Goal: Navigation & Orientation: Find specific page/section

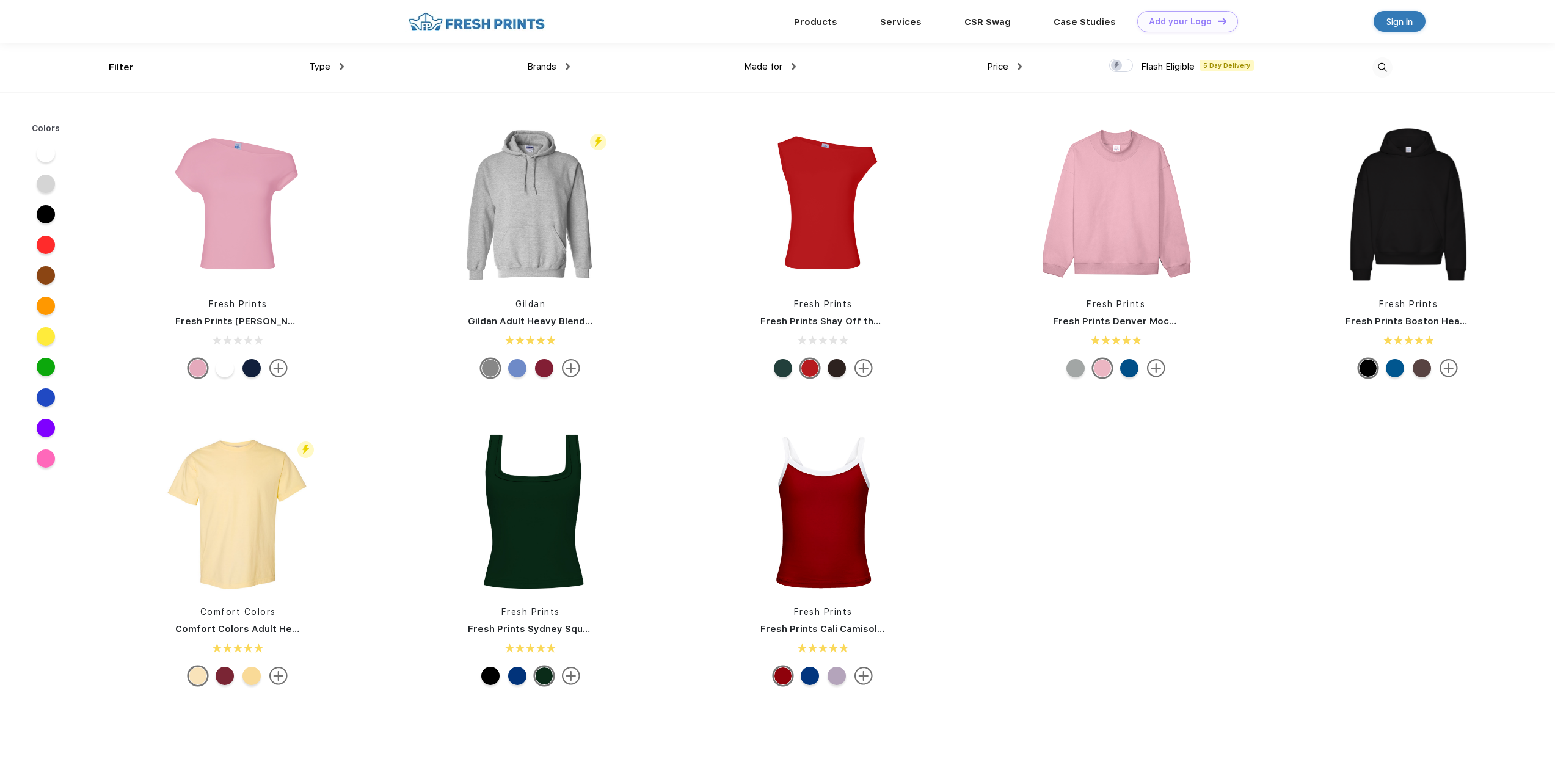
scroll to position [1, 0]
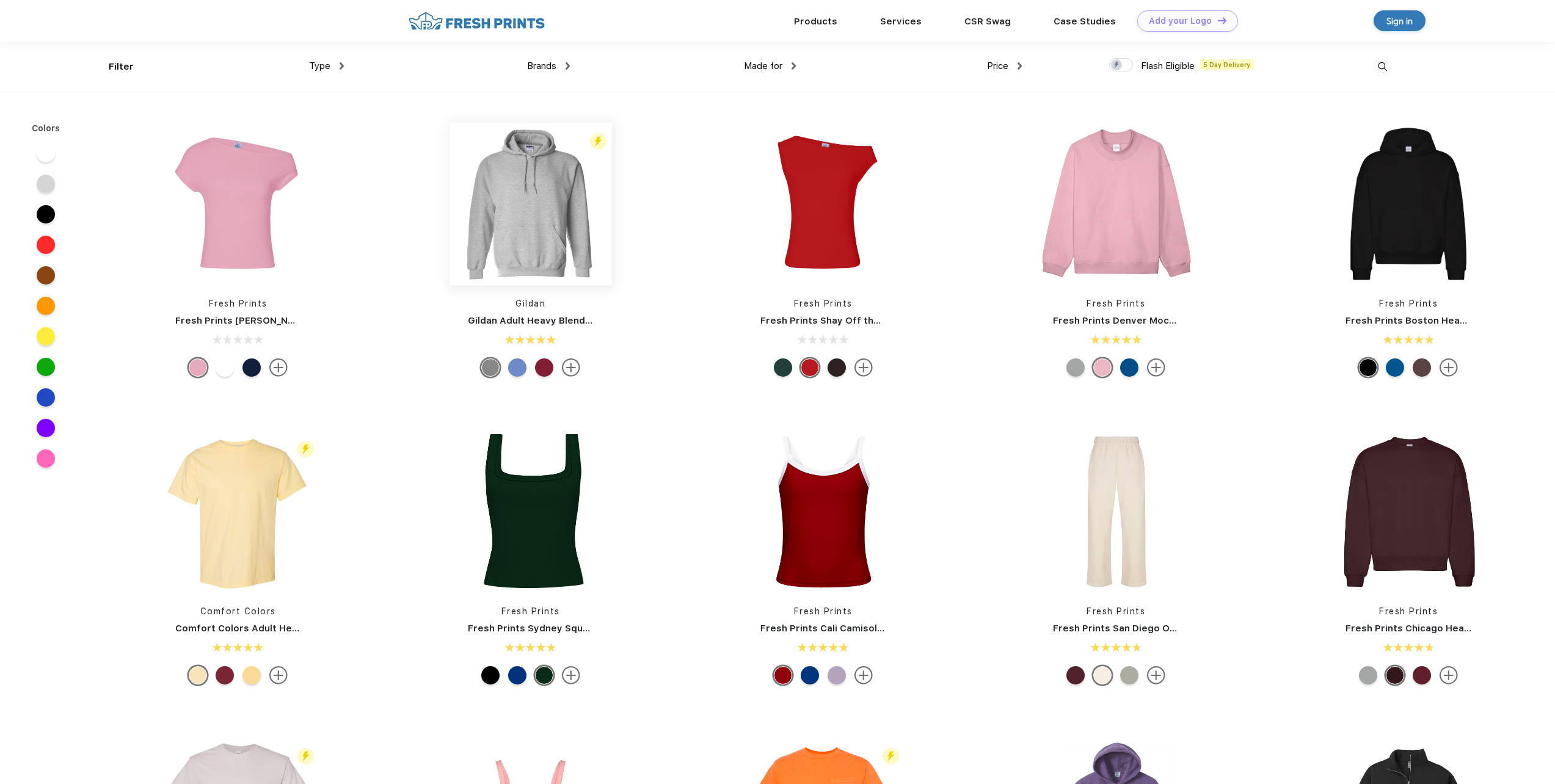
click at [541, 199] on img at bounding box center [531, 204] width 163 height 163
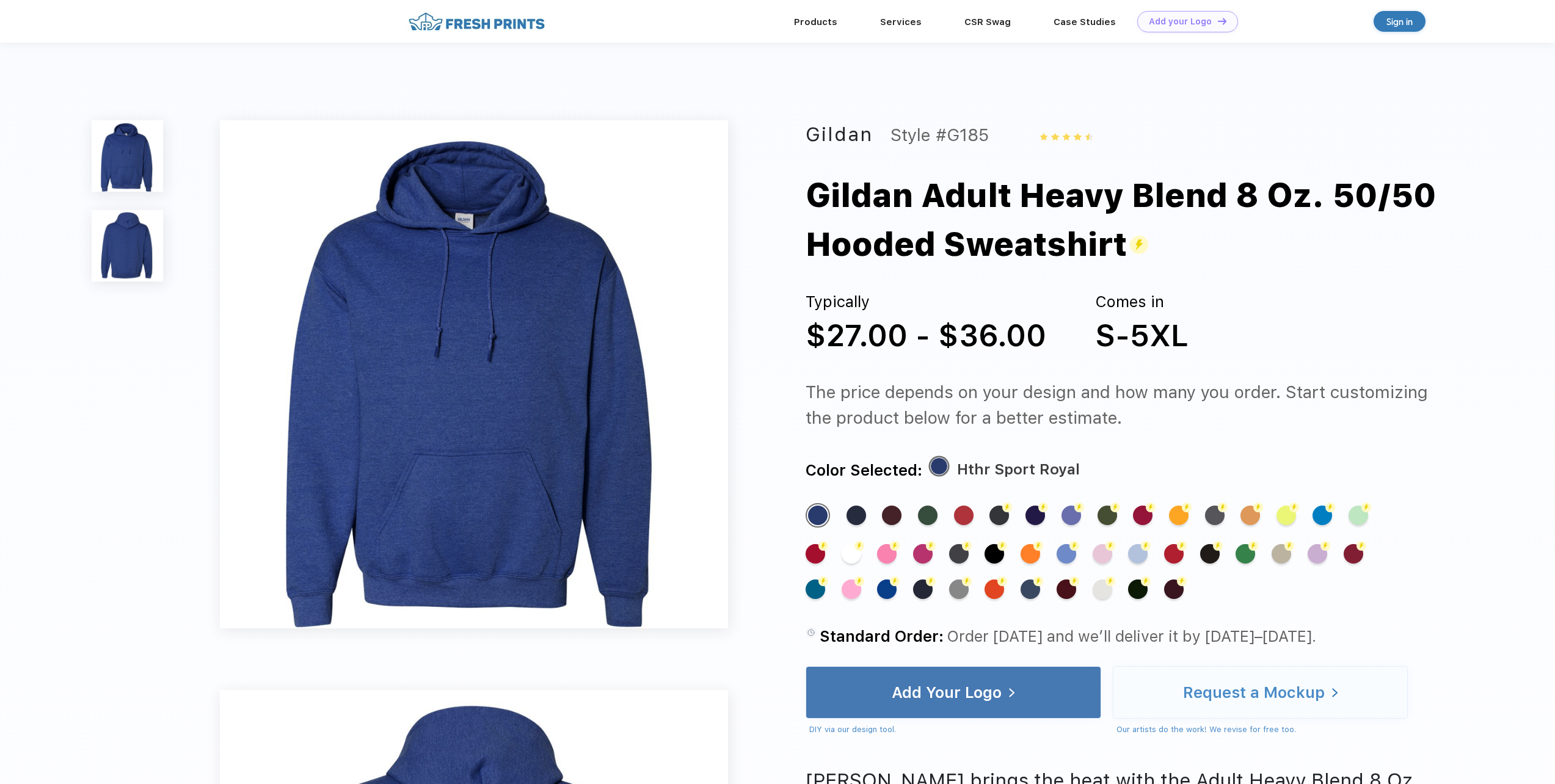
scroll to position [1, 0]
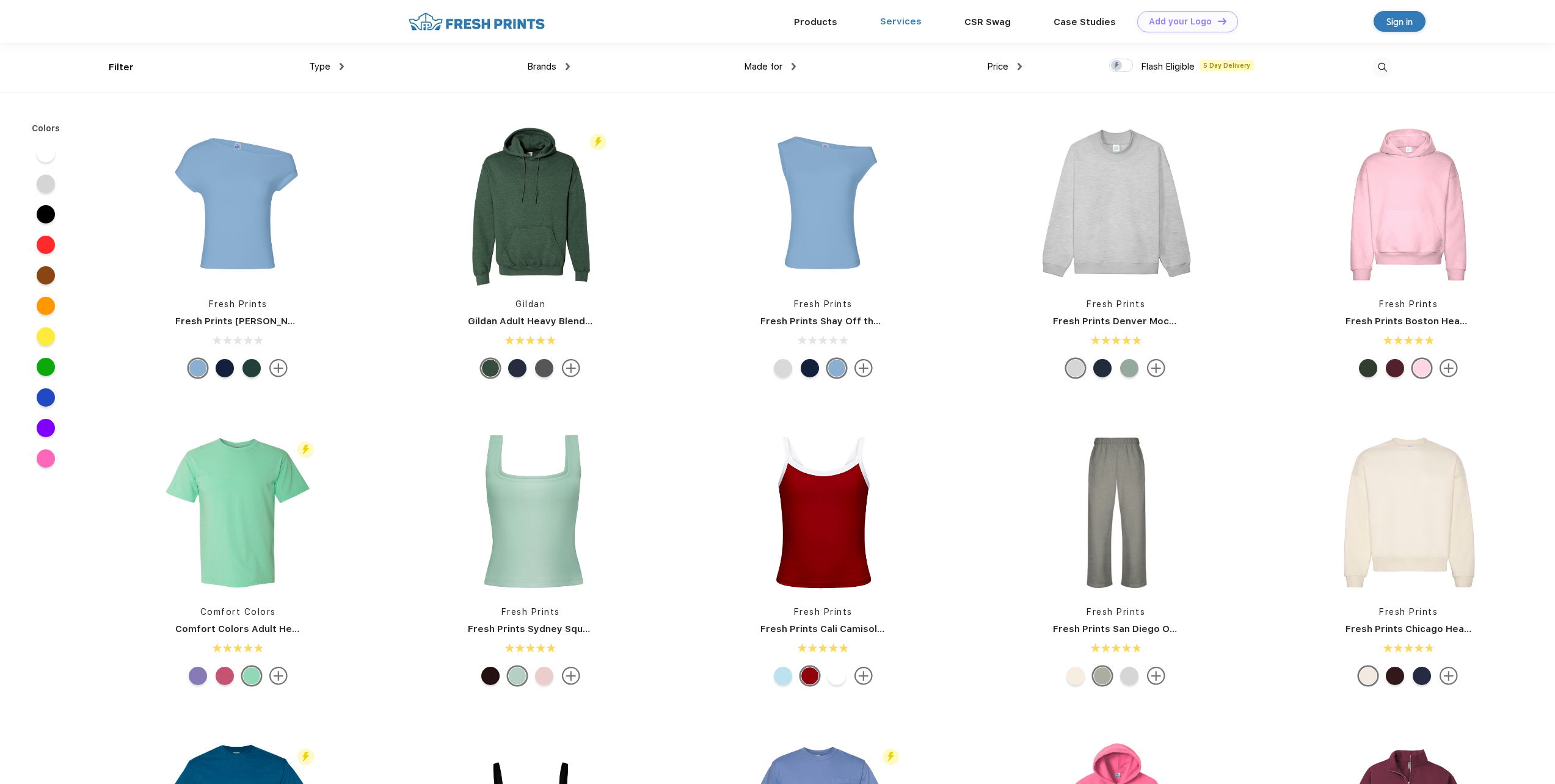
click at [889, 21] on link "Services" at bounding box center [900, 21] width 42 height 11
